Goal: Use online tool/utility: Utilize a website feature to perform a specific function

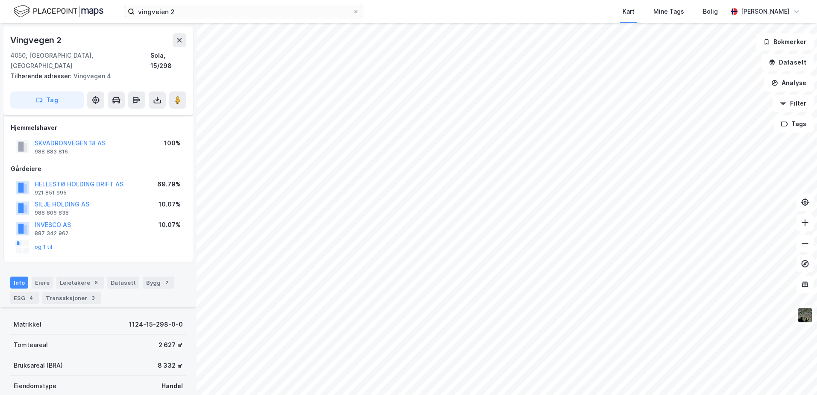
scroll to position [169, 0]
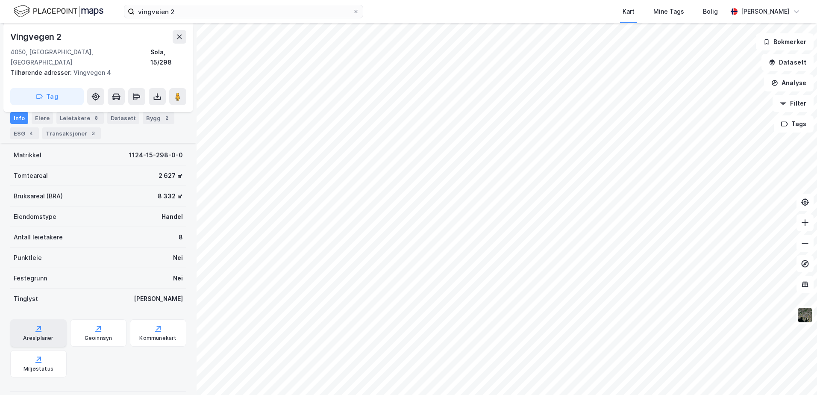
click at [47, 319] on div "Arealplaner" at bounding box center [38, 332] width 56 height 27
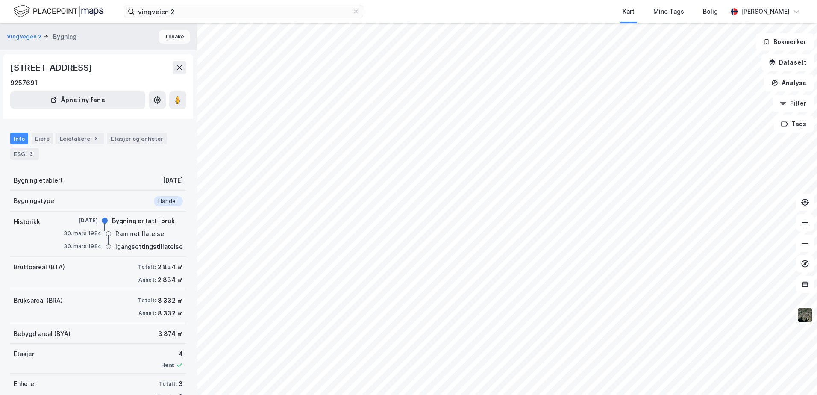
click at [169, 34] on button "Tilbake" at bounding box center [174, 37] width 31 height 14
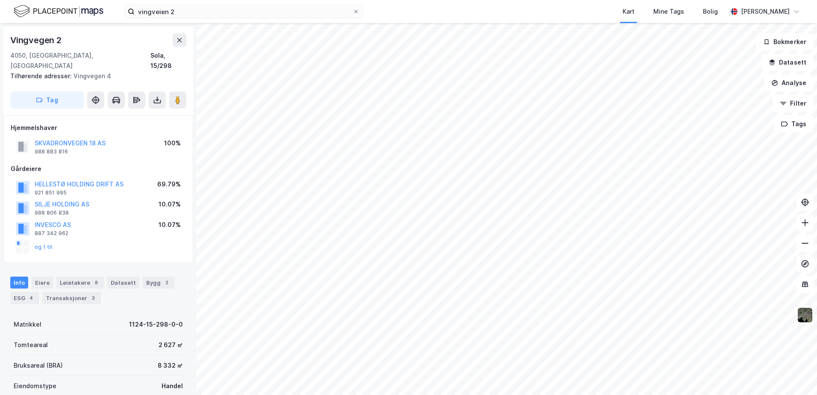
scroll to position [0, 0]
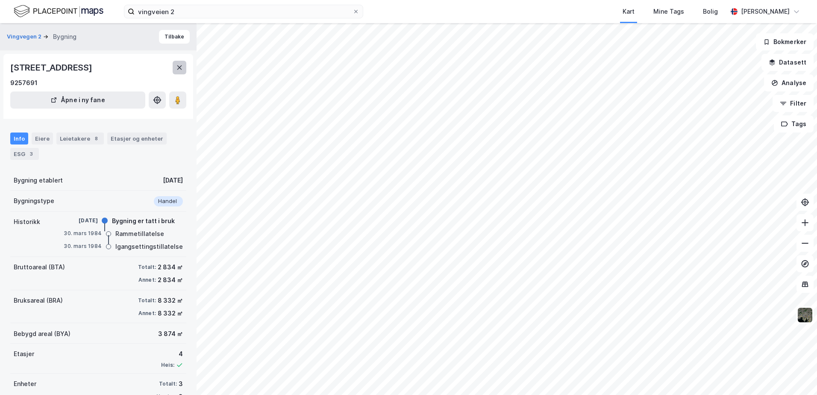
click at [180, 70] on icon at bounding box center [179, 67] width 7 height 7
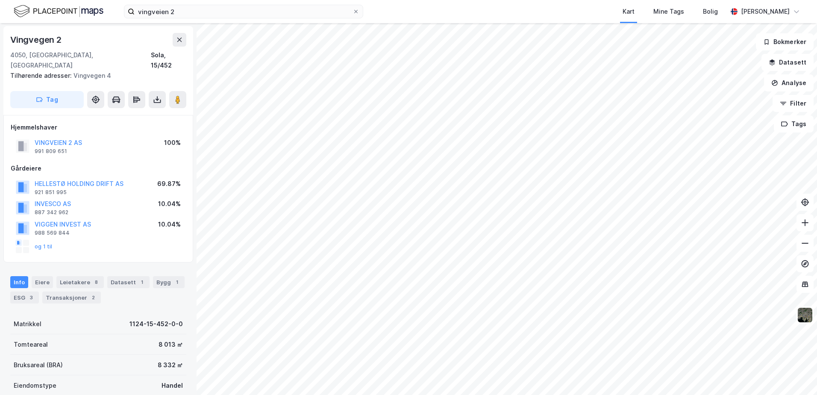
scroll to position [169, 0]
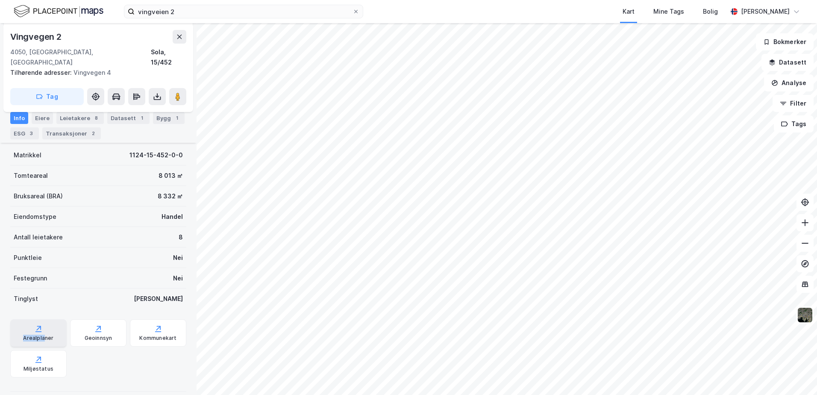
click at [43, 323] on div "Arealplaner" at bounding box center [38, 332] width 56 height 27
click at [107, 345] on div "Arealplaner Geoinnsyn Kommunekart Miljøstatus" at bounding box center [98, 348] width 176 height 58
click at [94, 334] on div "Geoinnsyn" at bounding box center [99, 337] width 28 height 7
click at [11, 350] on div "Miljøstatus" at bounding box center [38, 363] width 56 height 27
click at [21, 136] on div "ESG 3" at bounding box center [24, 133] width 29 height 12
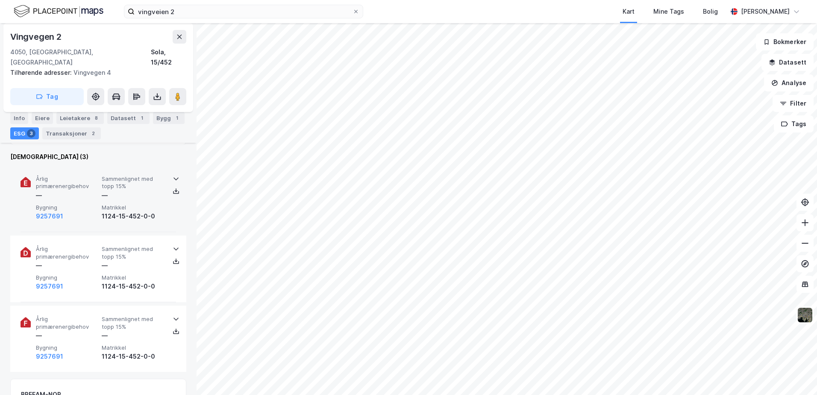
scroll to position [342, 0]
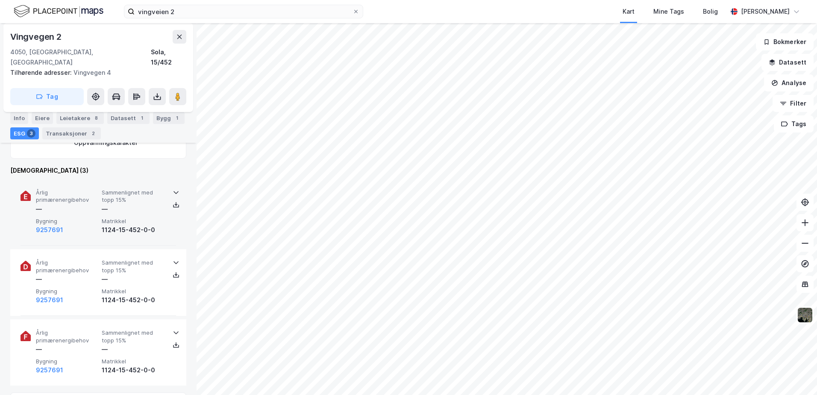
click at [173, 189] on icon at bounding box center [176, 192] width 7 height 7
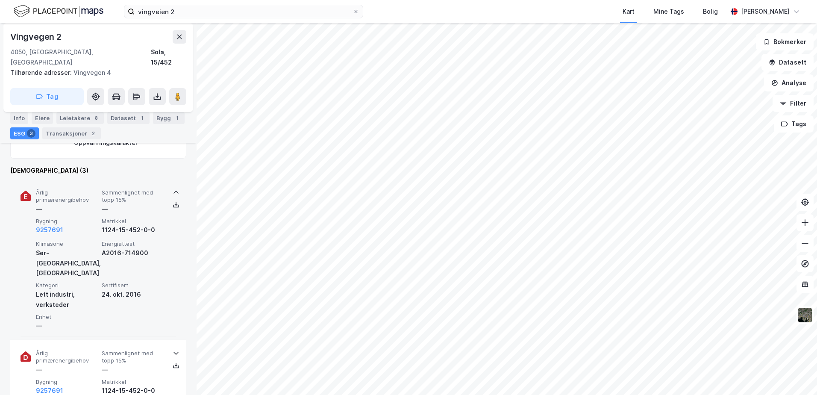
click at [173, 189] on icon at bounding box center [176, 192] width 7 height 7
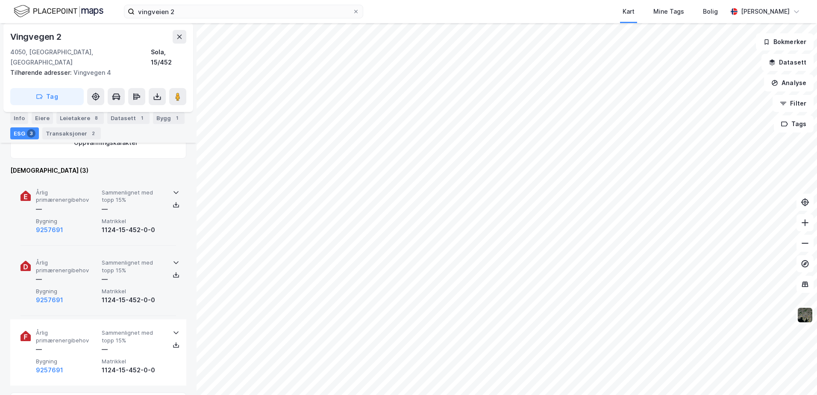
click at [174, 261] on icon at bounding box center [175, 262] width 5 height 3
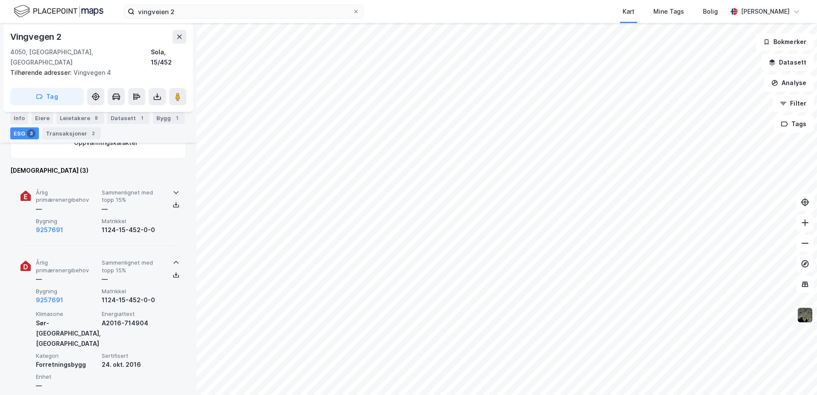
click at [174, 261] on icon at bounding box center [175, 262] width 5 height 3
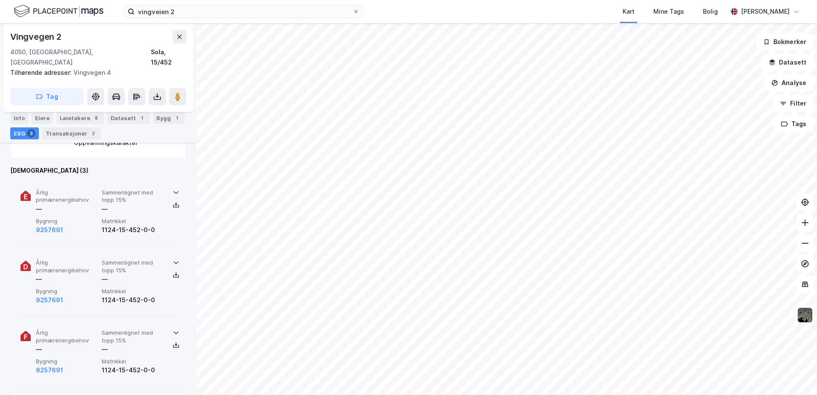
click at [173, 331] on icon at bounding box center [175, 332] width 5 height 3
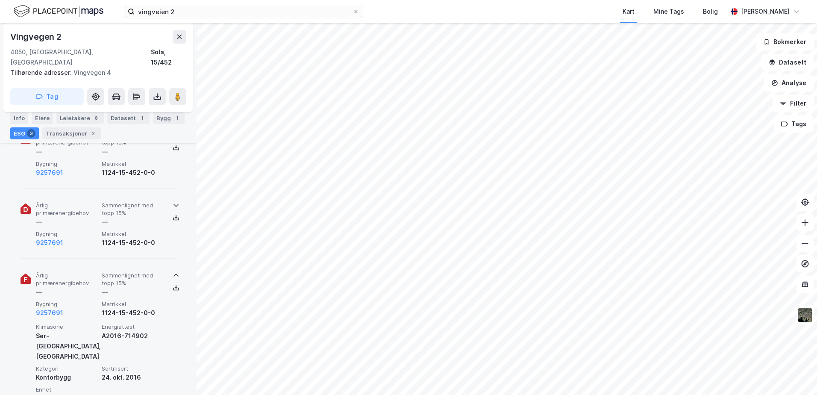
scroll to position [384, 0]
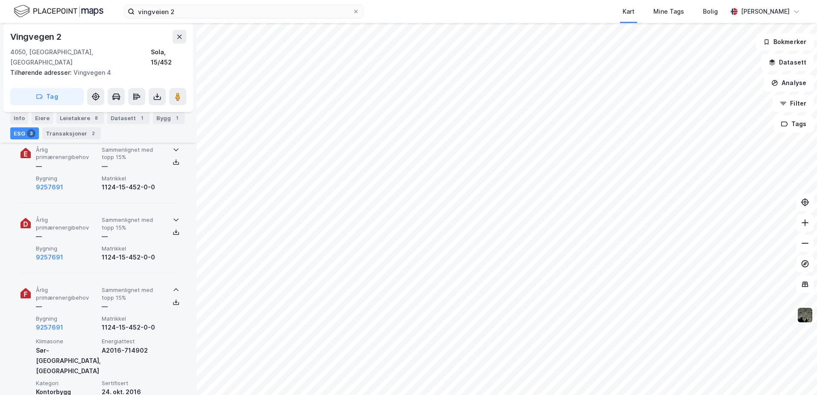
click at [173, 286] on icon at bounding box center [176, 289] width 7 height 7
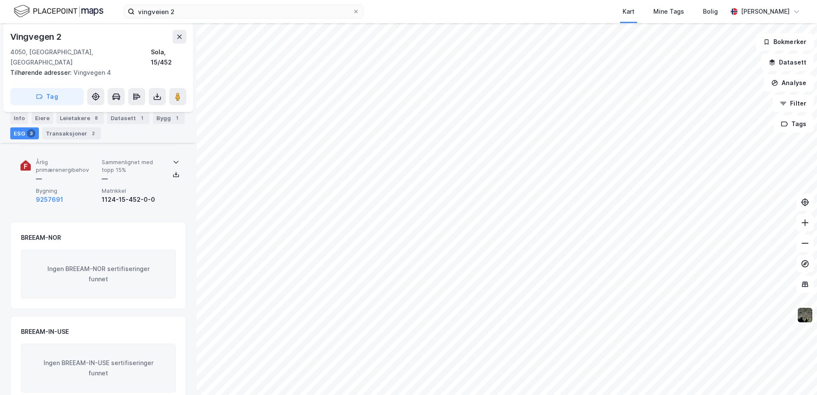
scroll to position [513, 0]
click at [791, 80] on button "Analyse" at bounding box center [789, 82] width 50 height 17
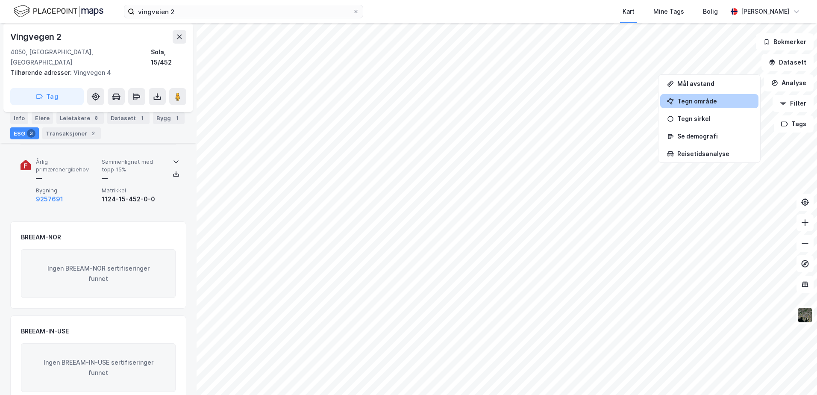
click at [697, 101] on div "Tegn område" at bounding box center [714, 100] width 74 height 7
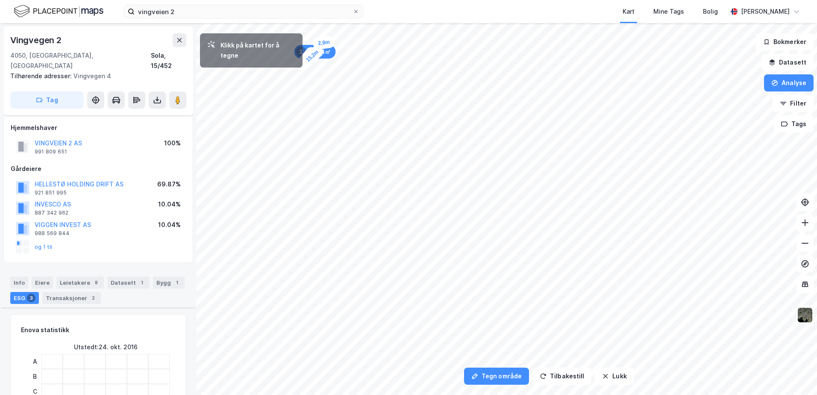
click at [328, 42] on div "2,9m" at bounding box center [323, 42] width 23 height 15
click at [340, 48] on div "4,9m" at bounding box center [334, 45] width 25 height 21
click at [346, 38] on div "4,4m" at bounding box center [341, 43] width 21 height 25
click at [354, 33] on div "3,4m" at bounding box center [349, 36] width 25 height 22
click at [360, 33] on div "2,2m" at bounding box center [357, 33] width 22 height 12
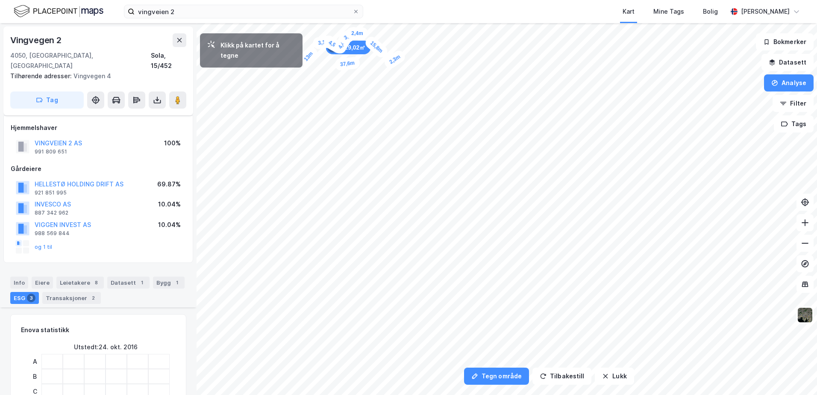
click at [398, 58] on div "2,3m" at bounding box center [394, 59] width 25 height 22
click at [405, 61] on div "2,6m" at bounding box center [401, 59] width 25 height 20
click at [404, 68] on div "2,7m" at bounding box center [404, 64] width 15 height 23
click at [541, 233] on div "3m" at bounding box center [543, 230] width 20 height 21
click at [556, 247] on div "7,8m" at bounding box center [548, 241] width 24 height 24
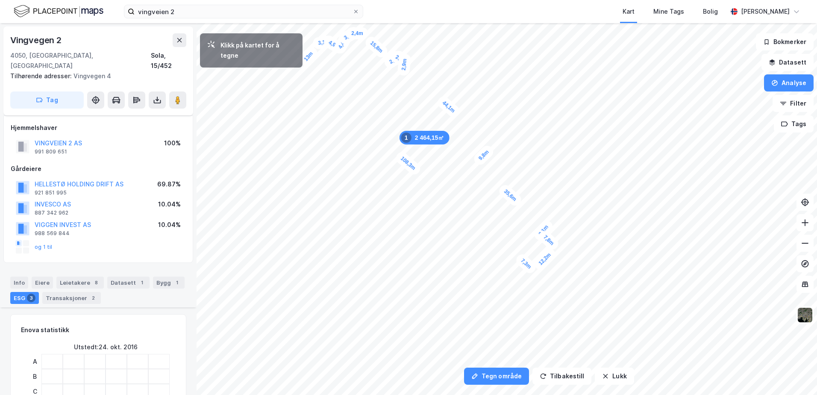
click at [518, 257] on div "7,3m" at bounding box center [526, 263] width 24 height 23
drag, startPoint x: 518, startPoint y: 257, endPoint x: 514, endPoint y: 261, distance: 5.7
click at [514, 261] on div "1,8m" at bounding box center [516, 258] width 23 height 25
click at [392, 140] on div "3,6m" at bounding box center [388, 144] width 24 height 24
click at [386, 136] on div "2,5m" at bounding box center [389, 137] width 24 height 23
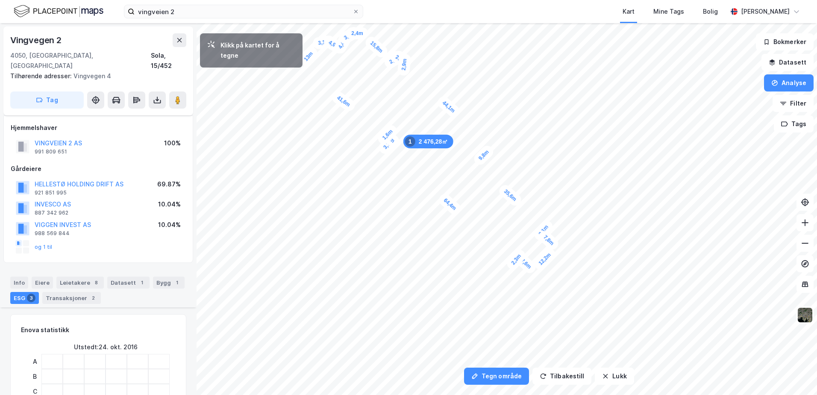
click at [390, 132] on div "1,6m" at bounding box center [387, 135] width 24 height 24
click at [359, 125] on div "4,7m" at bounding box center [363, 119] width 23 height 25
click at [328, 106] on div "2,2m" at bounding box center [330, 105] width 24 height 18
click at [322, 104] on div "2,1m" at bounding box center [325, 105] width 25 height 21
click at [320, 97] on div "2,3m" at bounding box center [321, 100] width 18 height 24
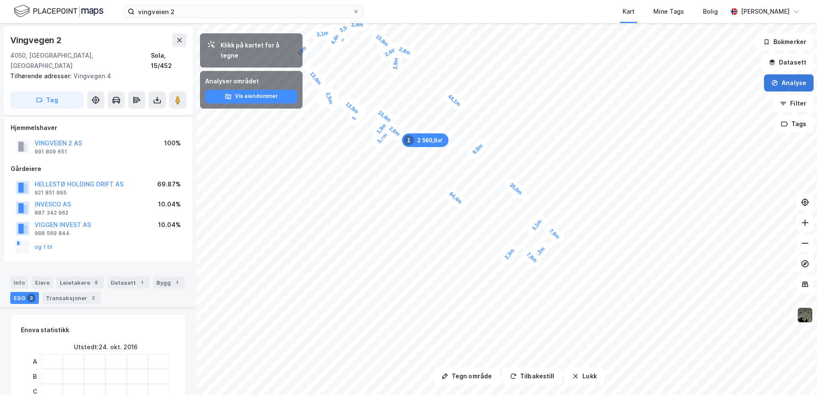
click at [791, 81] on button "Analyse" at bounding box center [789, 82] width 50 height 17
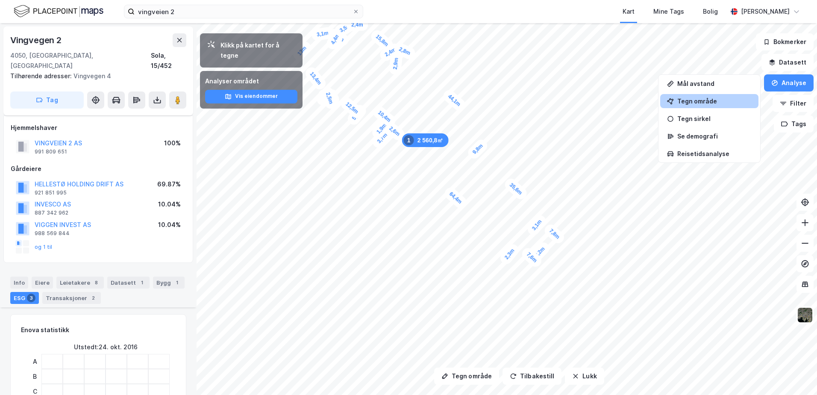
click at [720, 98] on div "Tegn område" at bounding box center [714, 100] width 74 height 7
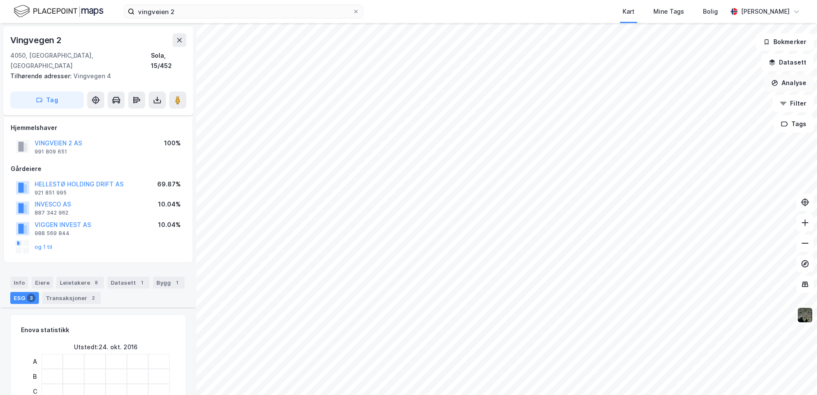
click at [802, 81] on button "Analyse" at bounding box center [789, 82] width 50 height 17
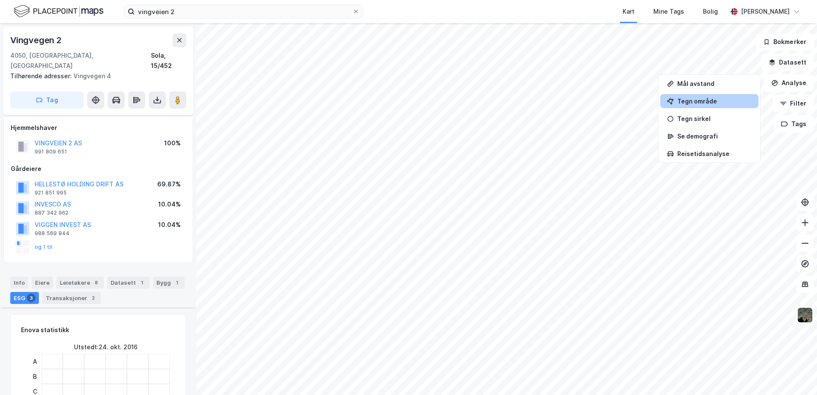
click at [696, 100] on div "Tegn område" at bounding box center [714, 100] width 74 height 7
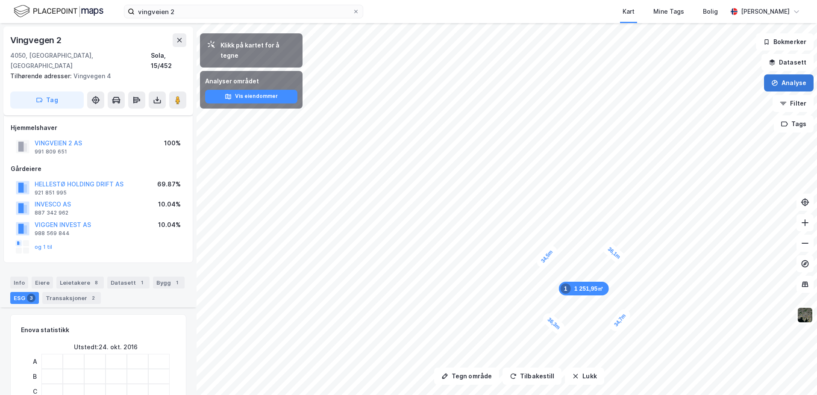
click at [794, 80] on button "Analyse" at bounding box center [789, 82] width 50 height 17
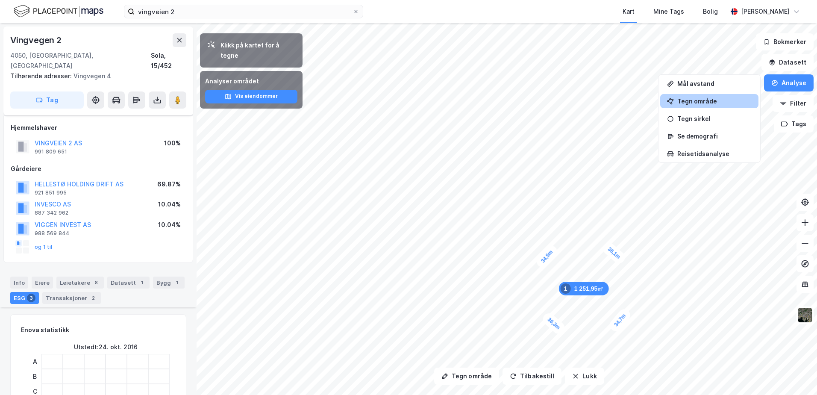
click at [715, 97] on div "Tegn område" at bounding box center [714, 100] width 74 height 7
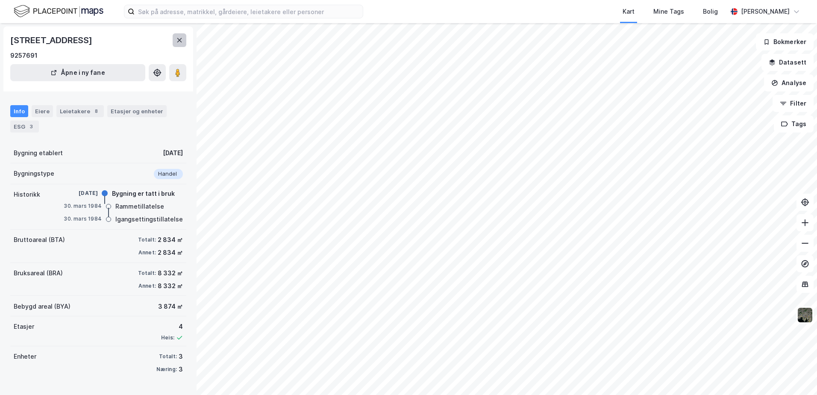
click at [178, 39] on icon at bounding box center [179, 40] width 5 height 4
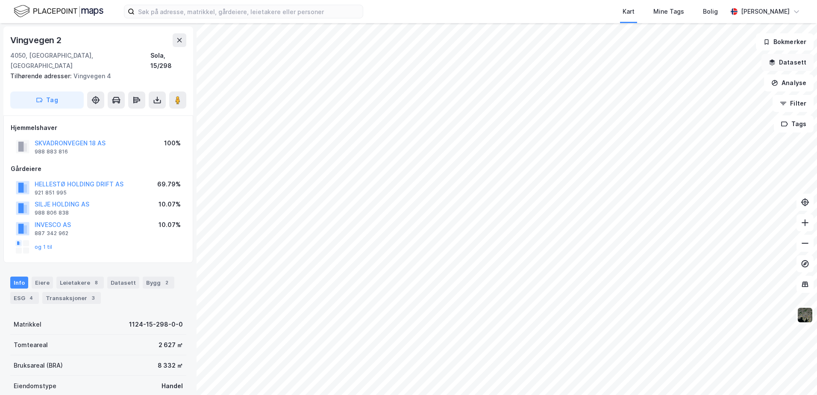
click at [789, 59] on button "Datasett" at bounding box center [787, 62] width 52 height 17
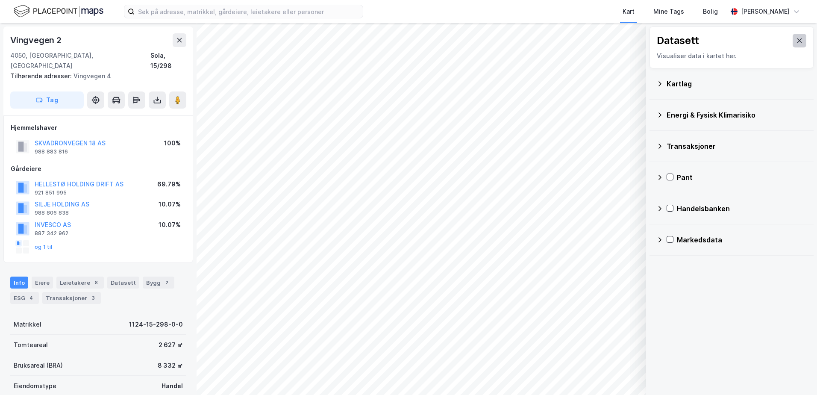
click at [796, 38] on icon at bounding box center [799, 40] width 7 height 7
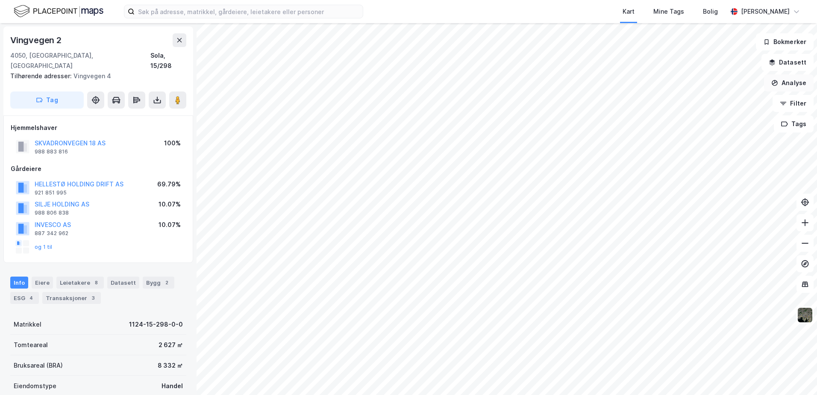
click at [795, 80] on button "Analyse" at bounding box center [789, 82] width 50 height 17
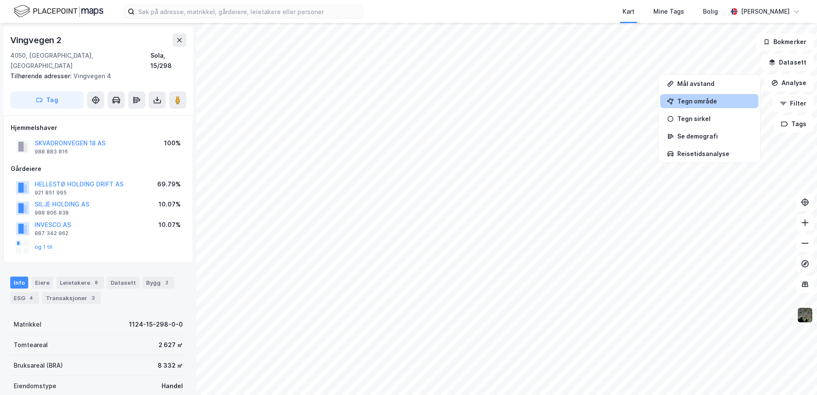
click at [710, 98] on div "Tegn område" at bounding box center [714, 100] width 74 height 7
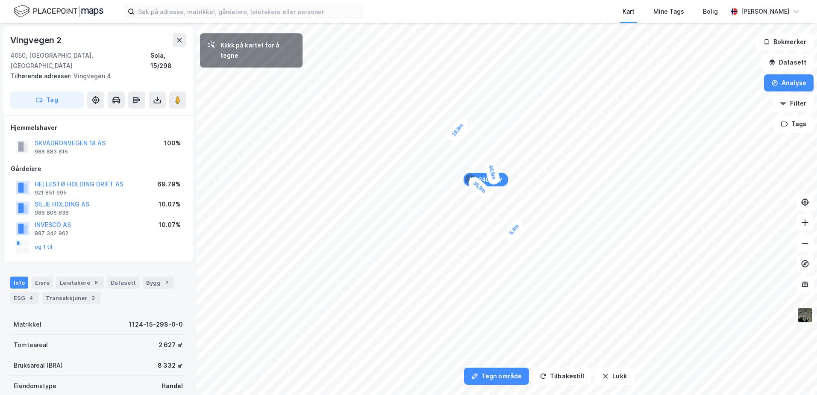
click at [507, 237] on div "6,4m" at bounding box center [513, 229] width 23 height 25
click at [551, 211] on div "1 222,26㎡ 1" at bounding box center [534, 217] width 50 height 14
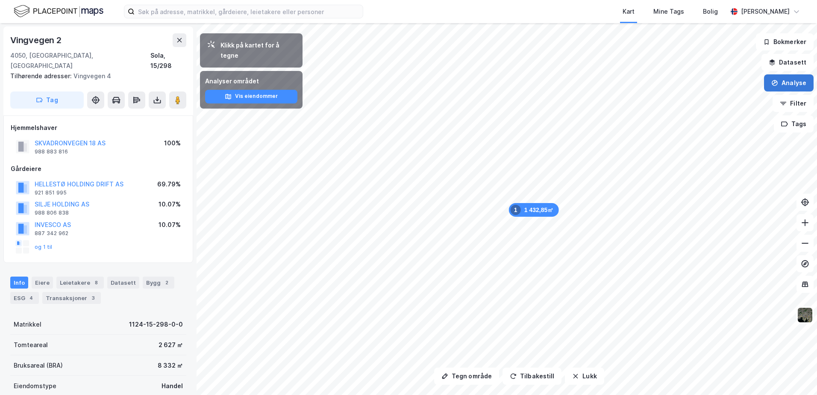
click at [789, 84] on button "Analyse" at bounding box center [789, 82] width 50 height 17
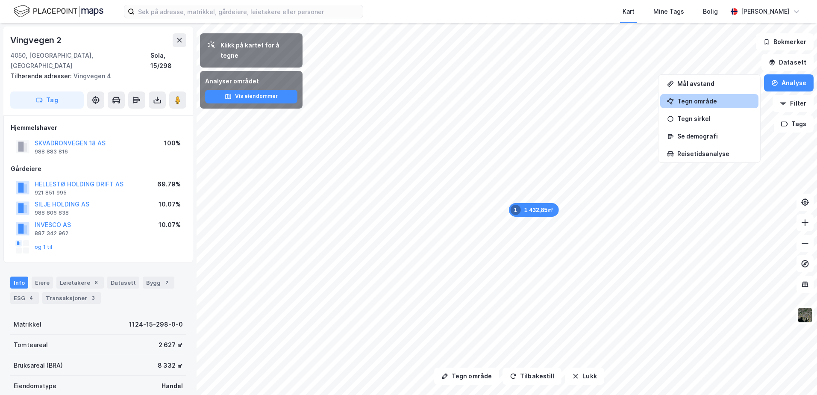
click at [694, 102] on div "Tegn område" at bounding box center [714, 100] width 74 height 7
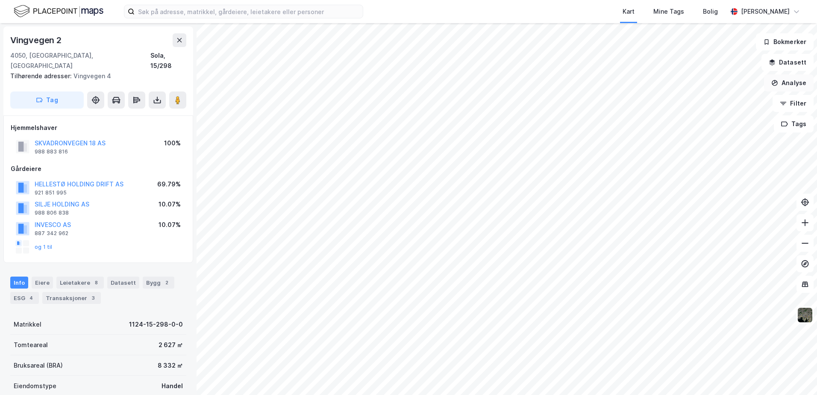
click at [790, 84] on button "Analyse" at bounding box center [789, 82] width 50 height 17
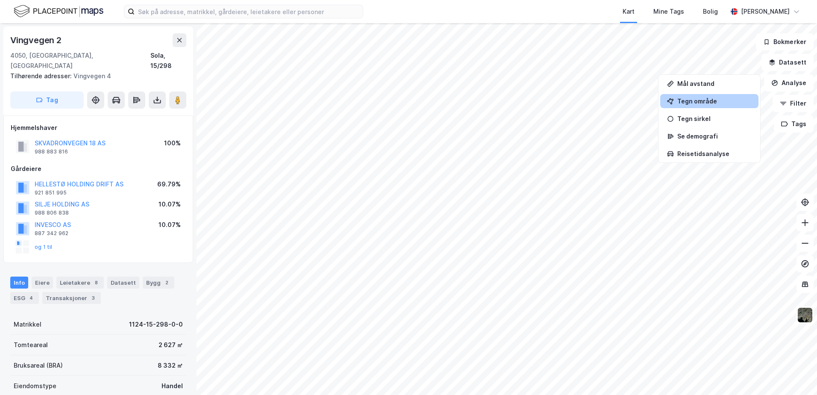
click at [707, 100] on div "Tegn område" at bounding box center [714, 100] width 74 height 7
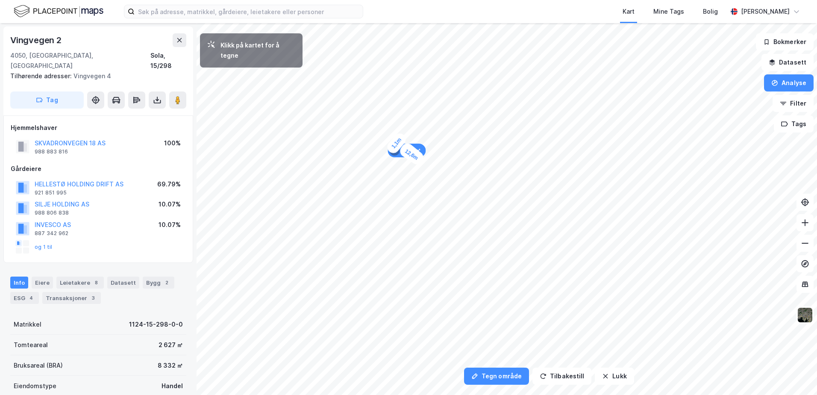
click at [395, 144] on div "1,1m" at bounding box center [396, 143] width 23 height 24
click at [425, 167] on div "4,9m" at bounding box center [430, 161] width 24 height 24
click at [393, 146] on div "2,3m" at bounding box center [396, 143] width 25 height 21
click at [384, 142] on div "3m" at bounding box center [388, 143] width 21 height 17
click at [384, 130] on div "3,7m" at bounding box center [384, 136] width 12 height 22
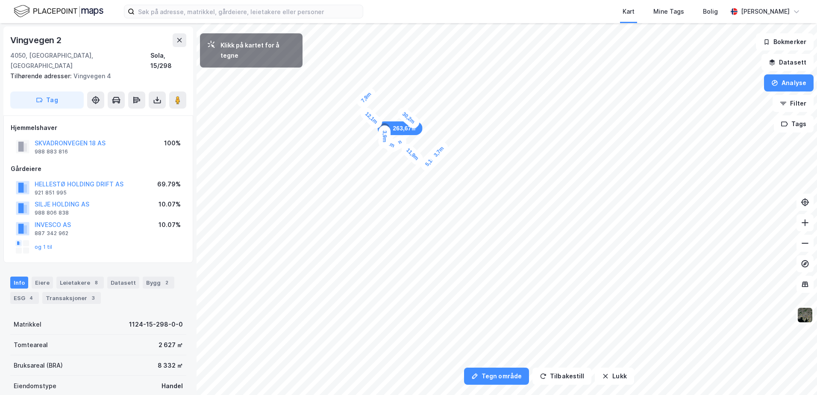
click at [443, 147] on div "3,7m" at bounding box center [438, 152] width 23 height 24
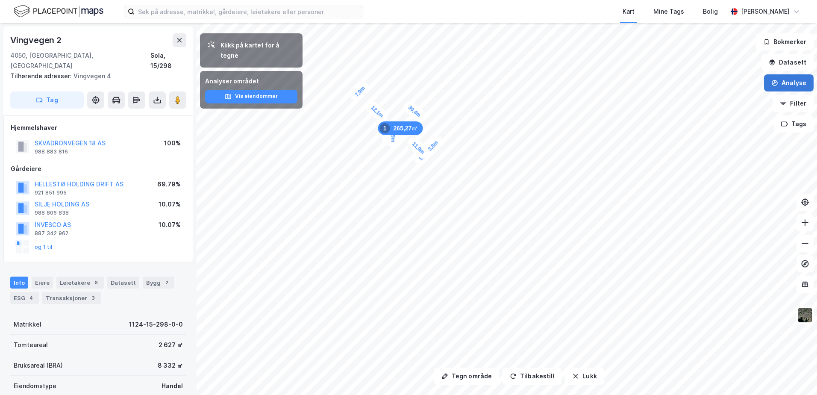
click at [797, 82] on button "Analyse" at bounding box center [789, 82] width 50 height 17
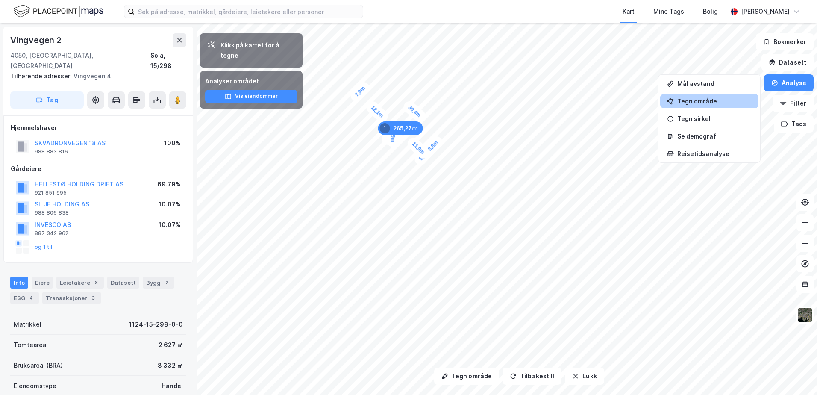
click at [706, 99] on div "Tegn område" at bounding box center [714, 100] width 74 height 7
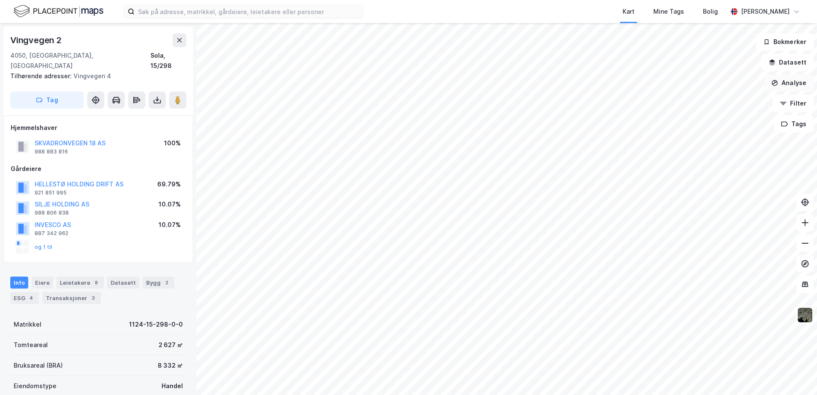
click at [787, 80] on button "Analyse" at bounding box center [789, 82] width 50 height 17
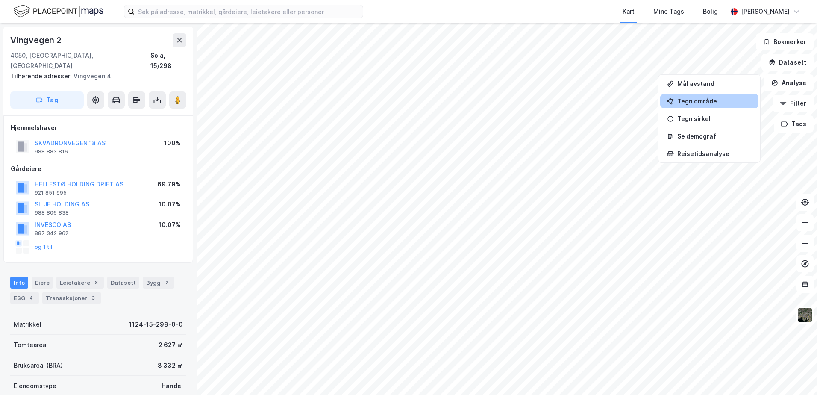
click at [693, 99] on div "Tegn område" at bounding box center [714, 100] width 74 height 7
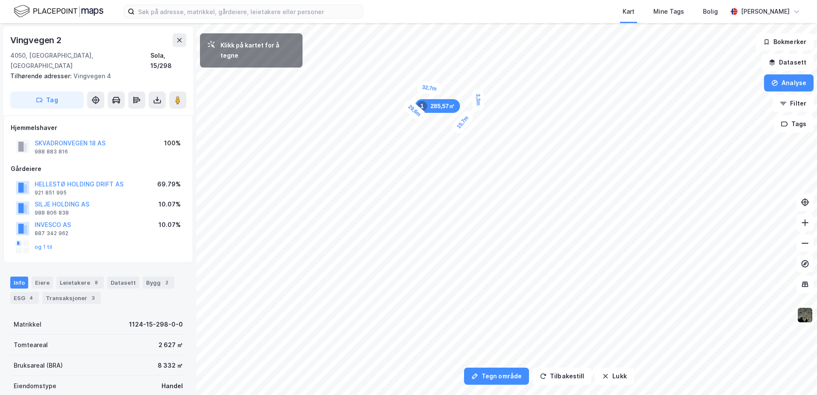
click at [478, 94] on div "3,3m" at bounding box center [478, 99] width 13 height 23
click at [471, 92] on div "2,2m" at bounding box center [474, 93] width 23 height 15
click at [465, 97] on div "2,2m" at bounding box center [468, 93] width 25 height 23
click at [426, 67] on div "2,3m" at bounding box center [429, 68] width 23 height 15
click at [419, 68] on div "2,4m" at bounding box center [422, 68] width 22 height 12
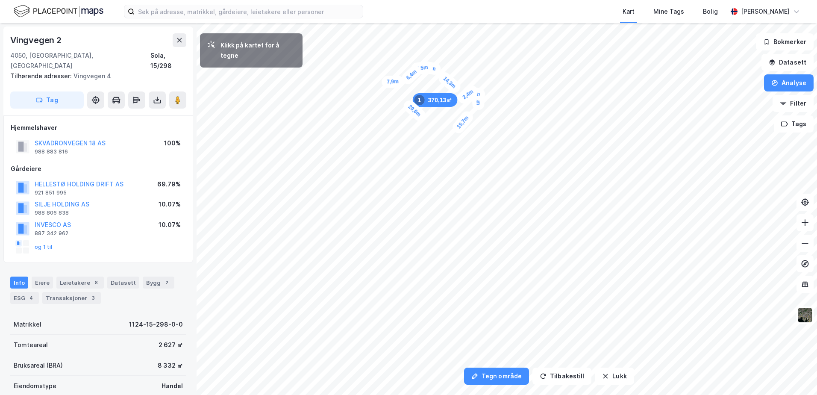
click at [404, 81] on div "6,4m" at bounding box center [411, 74] width 24 height 23
click at [394, 76] on div "4,7m" at bounding box center [387, 79] width 25 height 20
click at [385, 78] on div "1,7m" at bounding box center [383, 79] width 24 height 23
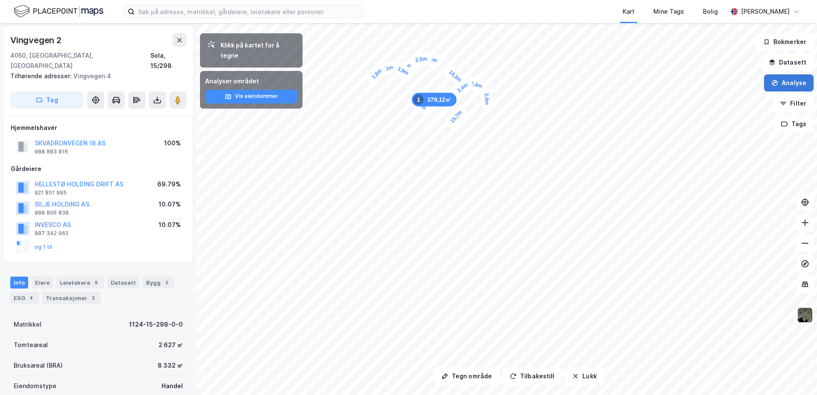
click at [791, 82] on button "Analyse" at bounding box center [789, 82] width 50 height 17
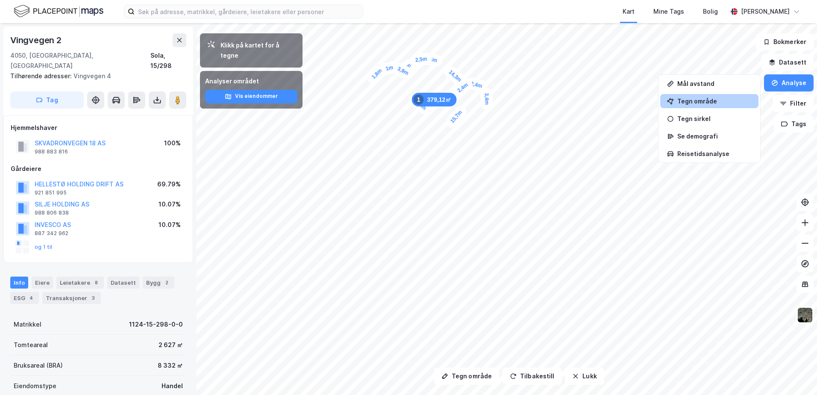
click at [701, 101] on div "Tegn område" at bounding box center [714, 100] width 74 height 7
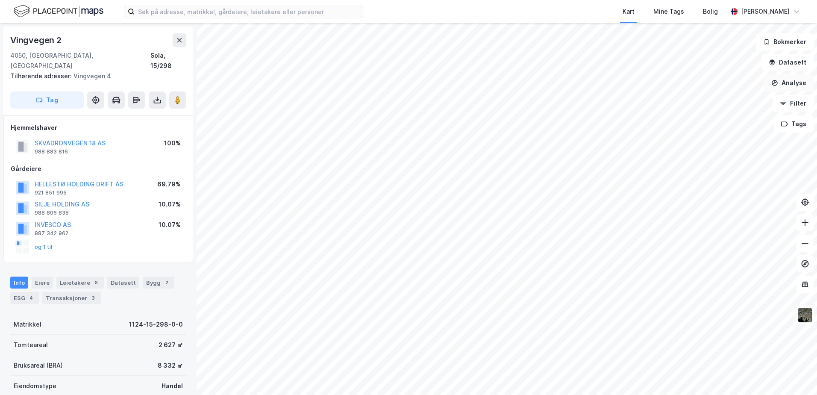
click at [789, 83] on button "Analyse" at bounding box center [789, 82] width 50 height 17
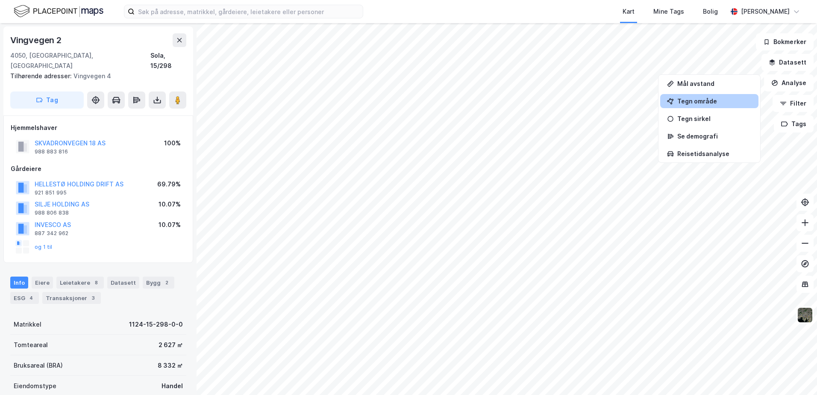
click at [692, 100] on div "Tegn område" at bounding box center [714, 100] width 74 height 7
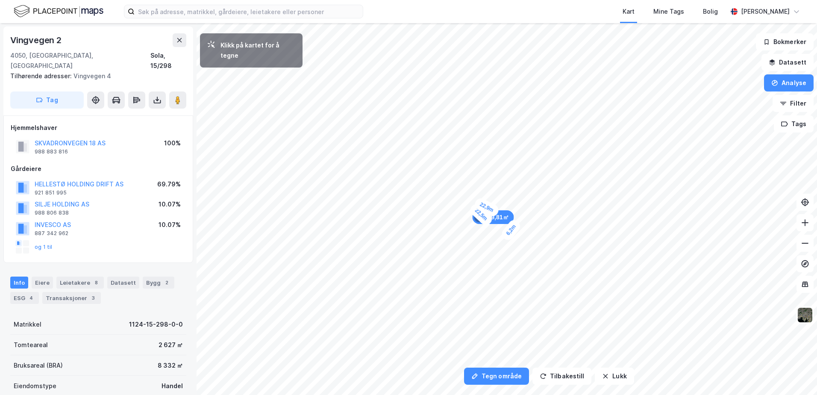
click at [516, 222] on div "6,2m" at bounding box center [510, 229] width 23 height 25
click at [467, 182] on div "5,1m" at bounding box center [462, 186] width 24 height 23
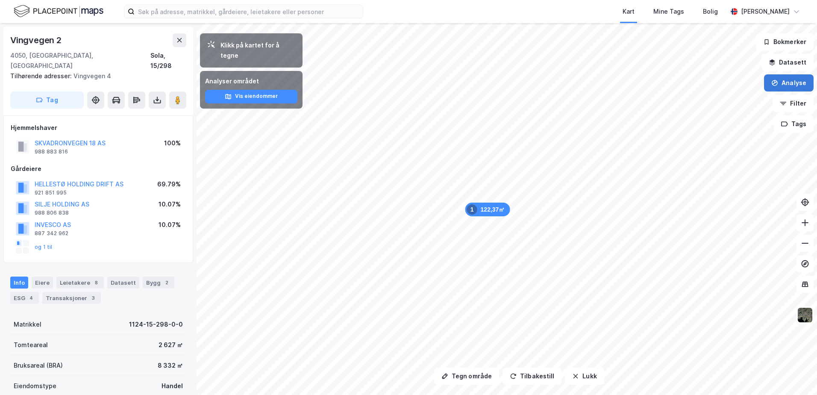
click at [789, 82] on button "Analyse" at bounding box center [789, 82] width 50 height 17
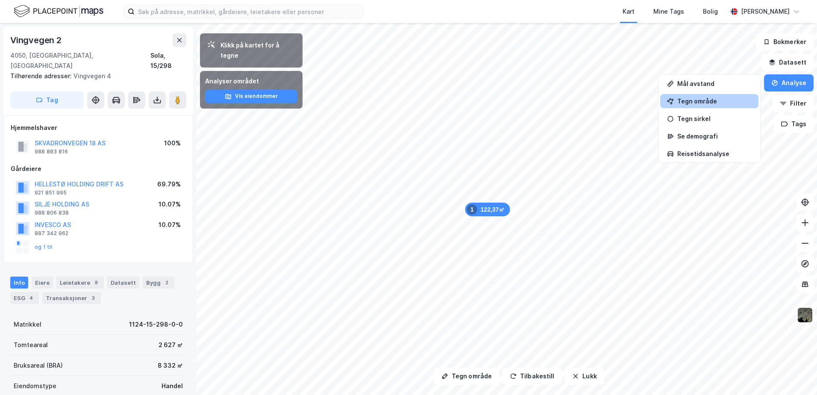
click at [715, 98] on div "Tegn område" at bounding box center [714, 100] width 74 height 7
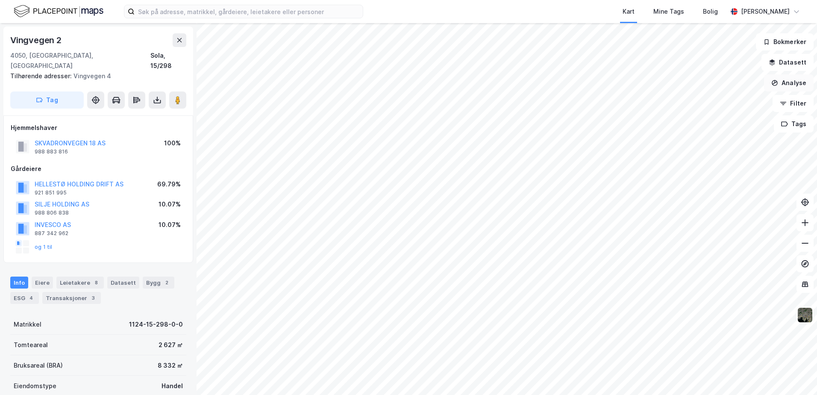
click at [787, 83] on button "Analyse" at bounding box center [789, 82] width 50 height 17
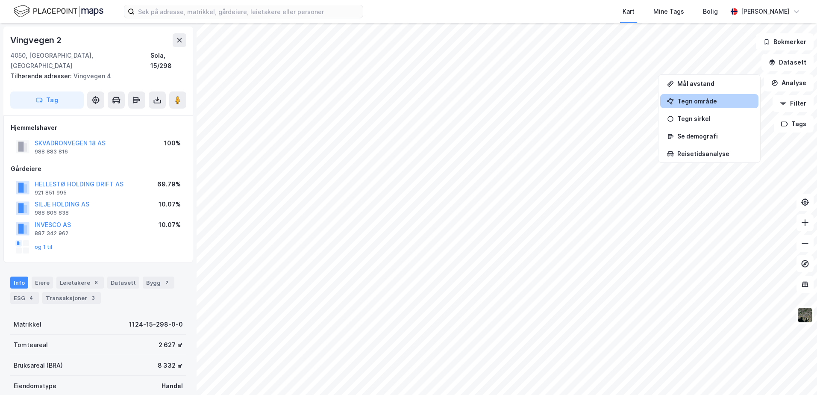
click at [692, 100] on div "Tegn område" at bounding box center [714, 100] width 74 height 7
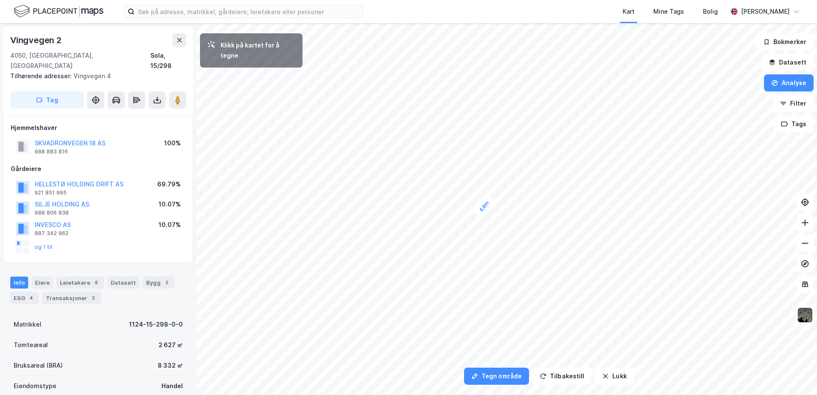
click at [488, 200] on div "4,6m" at bounding box center [483, 206] width 23 height 25
click at [504, 235] on div "5,8m" at bounding box center [510, 228] width 24 height 23
